Goal: Navigation & Orientation: Understand site structure

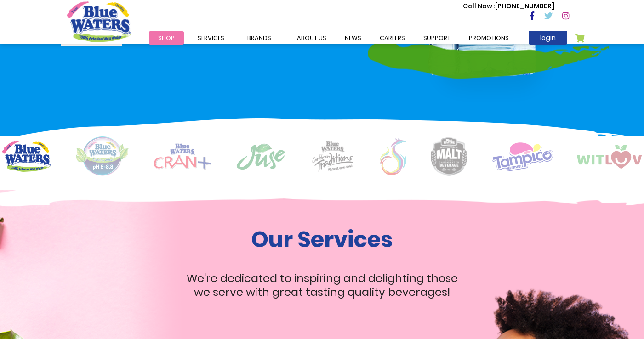
scroll to position [552, 0]
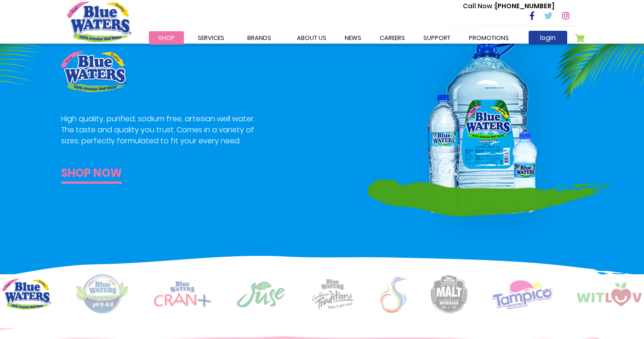
click at [86, 179] on link "Shop now" at bounding box center [91, 174] width 61 height 19
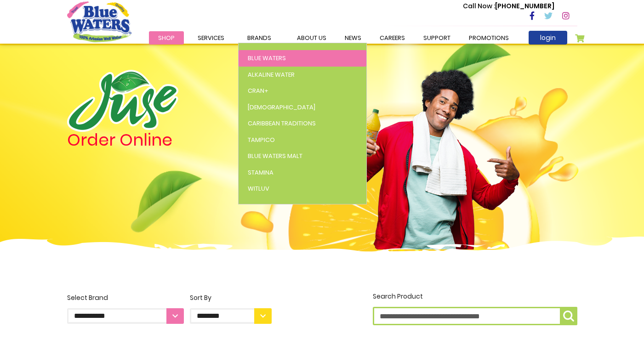
click at [258, 57] on span "Blue Waters" at bounding box center [267, 58] width 38 height 9
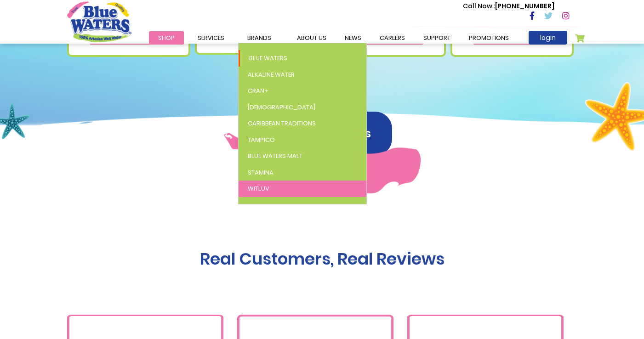
scroll to position [644, 0]
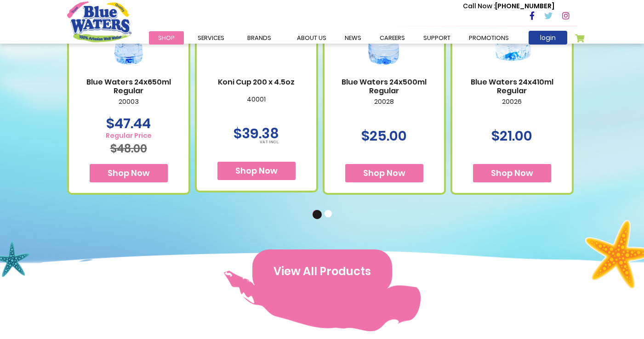
click at [336, 258] on button "View All Products" at bounding box center [322, 272] width 140 height 44
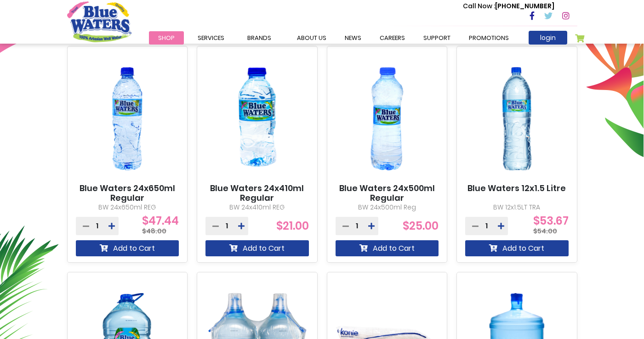
scroll to position [202, 0]
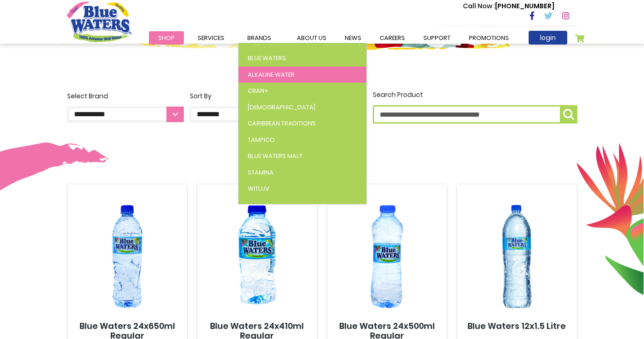
click at [252, 75] on span "Alkaline Water" at bounding box center [271, 74] width 47 height 9
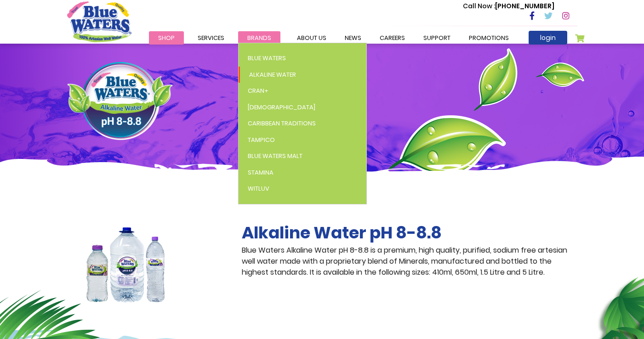
click at [257, 38] on span "Brands" at bounding box center [259, 38] width 24 height 9
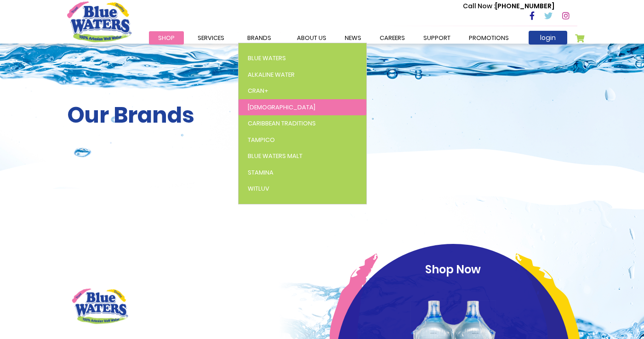
click at [263, 104] on link "[DEMOGRAPHIC_DATA]" at bounding box center [303, 107] width 128 height 17
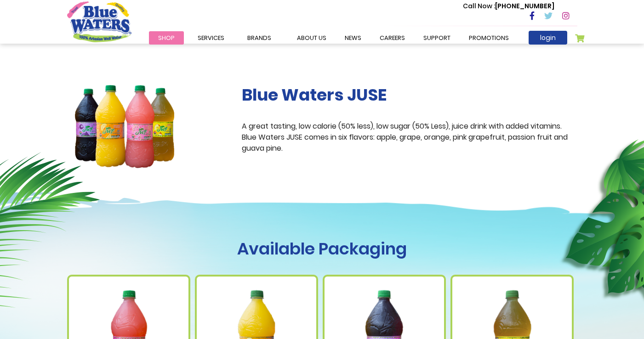
scroll to position [46, 0]
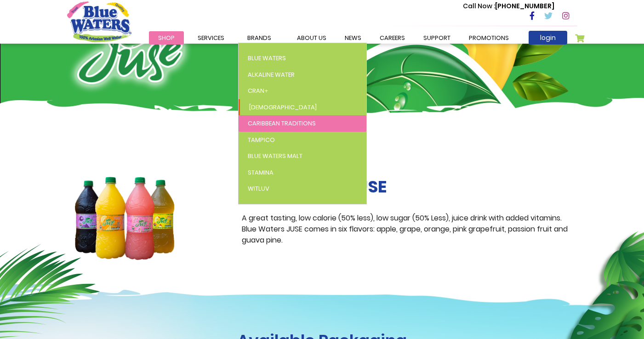
click at [262, 125] on span "Caribbean Traditions" at bounding box center [282, 123] width 68 height 9
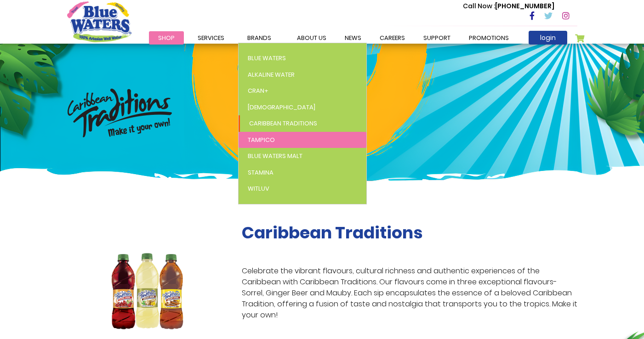
click at [259, 138] on span "Tampico" at bounding box center [261, 140] width 27 height 9
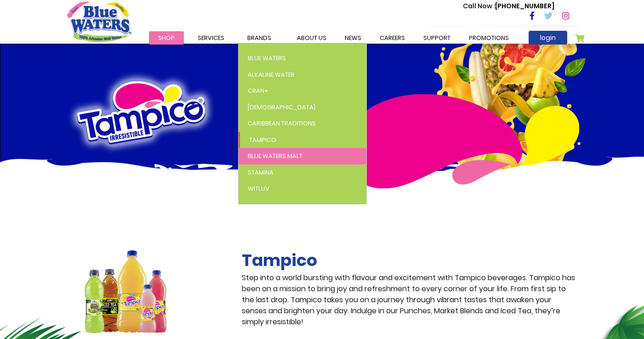
click at [270, 159] on span "Blue Waters Malt" at bounding box center [275, 156] width 55 height 9
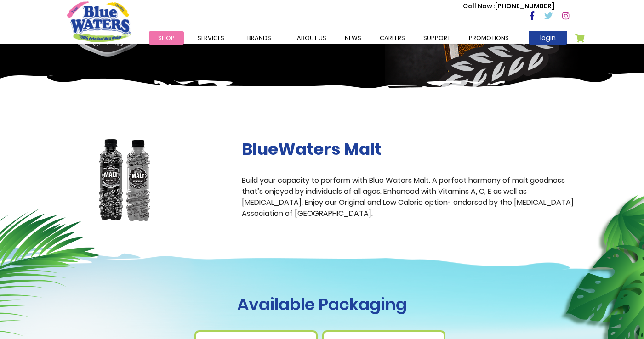
scroll to position [92, 0]
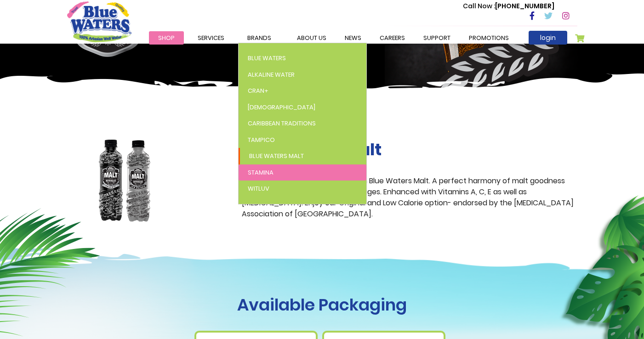
click at [274, 173] on link "Stamina" at bounding box center [303, 173] width 128 height 17
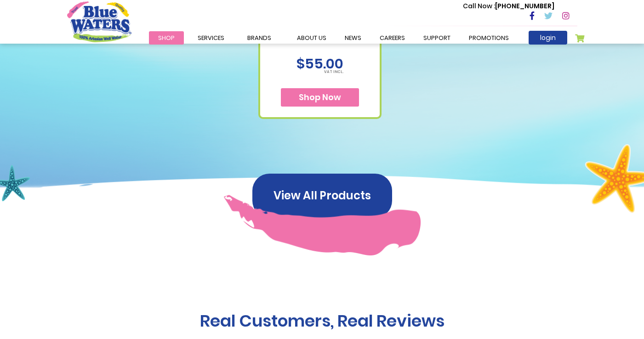
scroll to position [368, 0]
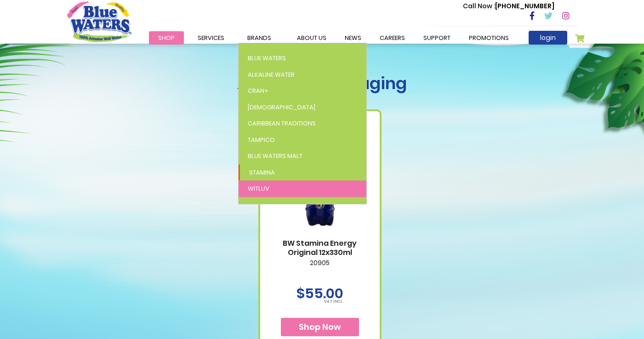
click at [250, 191] on span "WitLuv" at bounding box center [259, 188] width 22 height 9
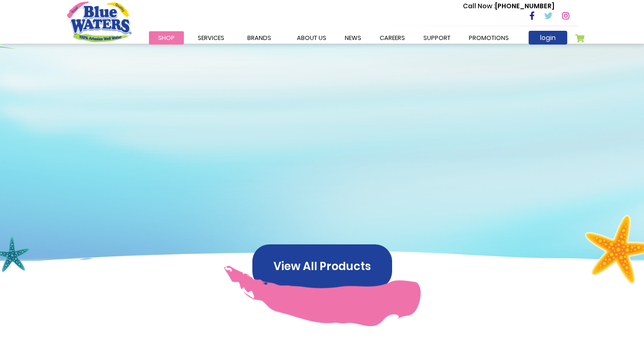
scroll to position [460, 0]
